Goal: Information Seeking & Learning: Learn about a topic

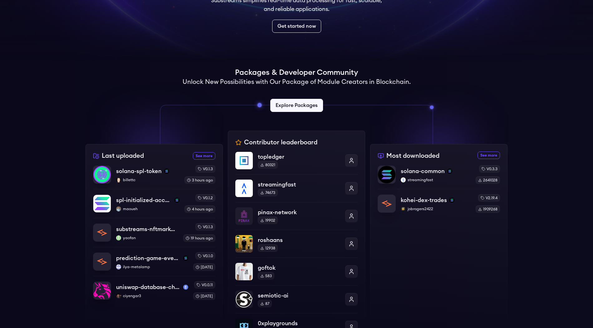
scroll to position [96, 0]
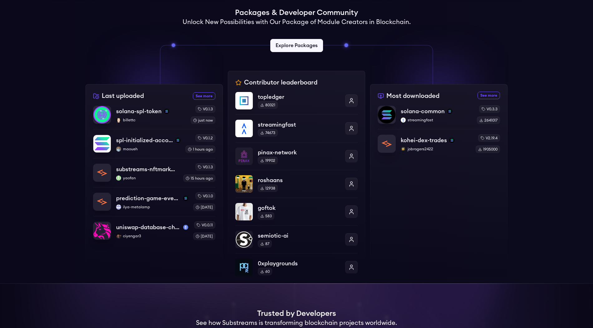
scroll to position [155, 0]
click at [424, 113] on p "solana-common" at bounding box center [422, 111] width 45 height 9
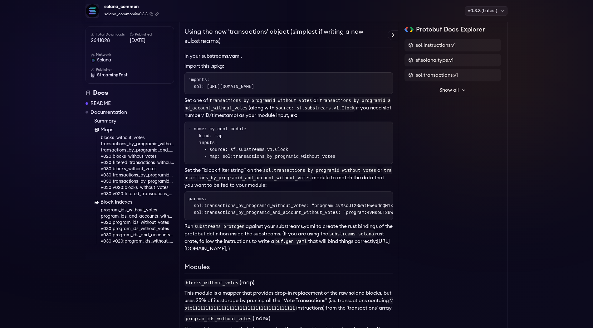
scroll to position [312, 0]
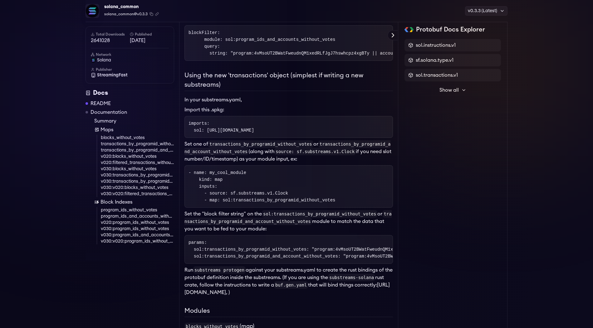
click at [445, 92] on span "Show all" at bounding box center [448, 89] width 19 height 7
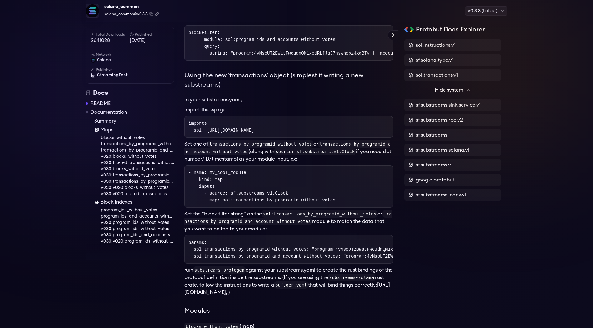
click at [444, 91] on span "Hide system" at bounding box center [449, 89] width 28 height 7
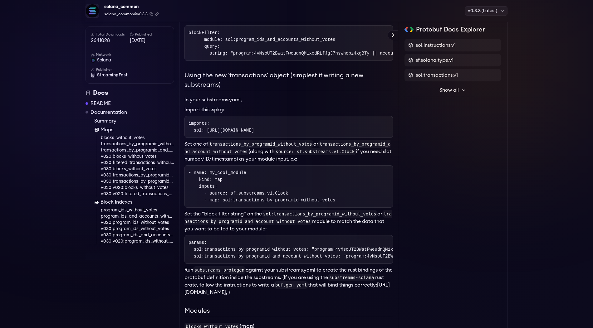
click at [444, 91] on span "Show all" at bounding box center [448, 89] width 19 height 7
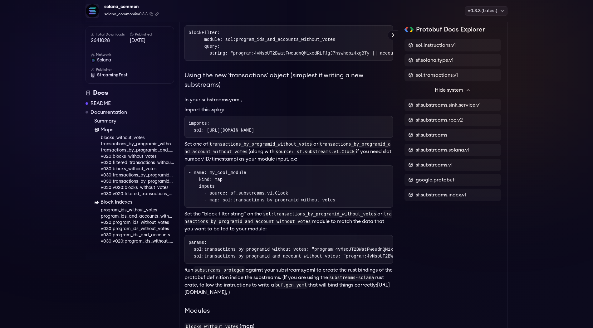
click at [444, 91] on span "Hide system" at bounding box center [449, 89] width 28 height 7
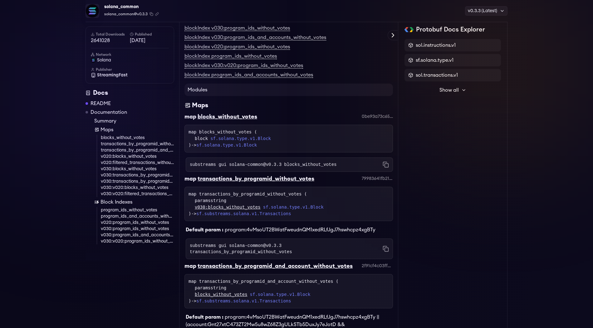
scroll to position [1068, 0]
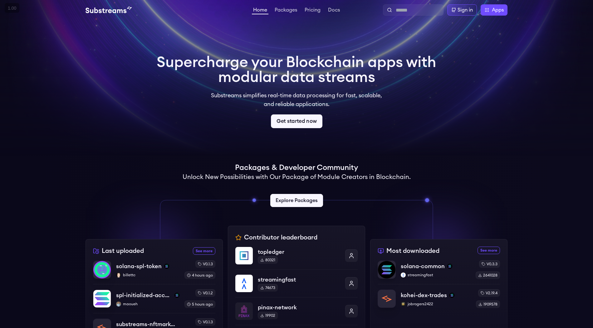
click at [305, 121] on link "Get started now" at bounding box center [297, 122] width 52 height 14
